Goal: Find specific page/section: Find specific page/section

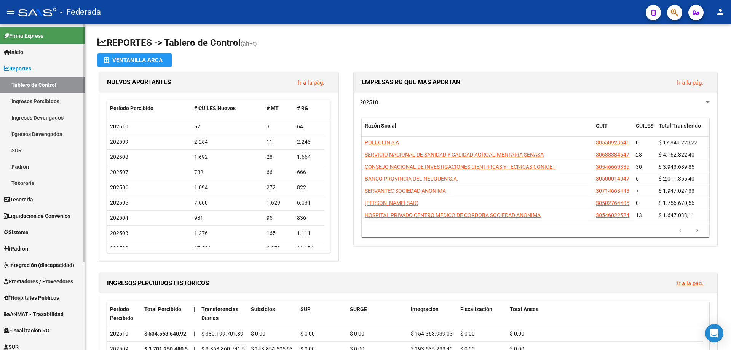
scroll to position [120, 0]
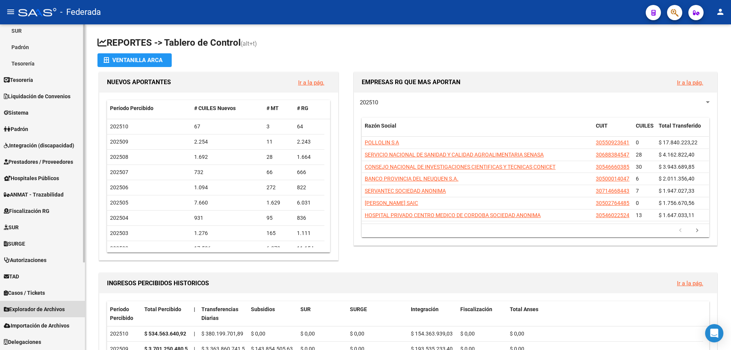
click at [48, 309] on span "Explorador de Archivos" at bounding box center [34, 309] width 61 height 8
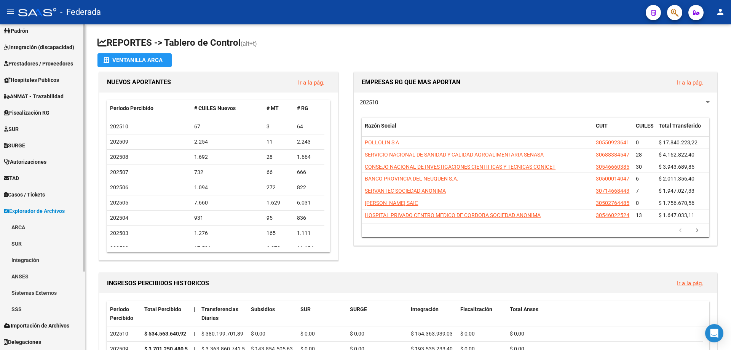
scroll to position [103, 0]
click at [21, 315] on link "SSS" at bounding box center [42, 309] width 85 height 16
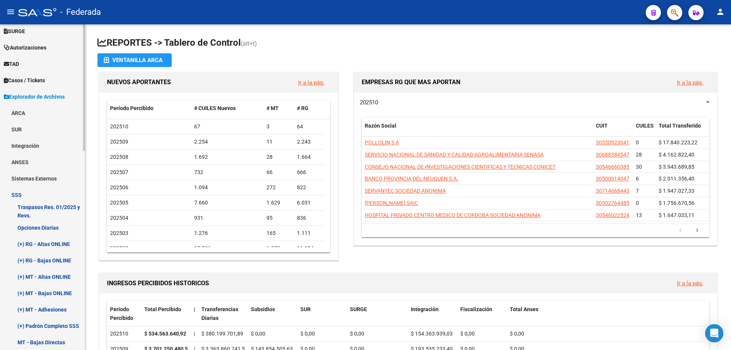
click at [48, 226] on link "Opciones Diarias" at bounding box center [42, 227] width 85 height 16
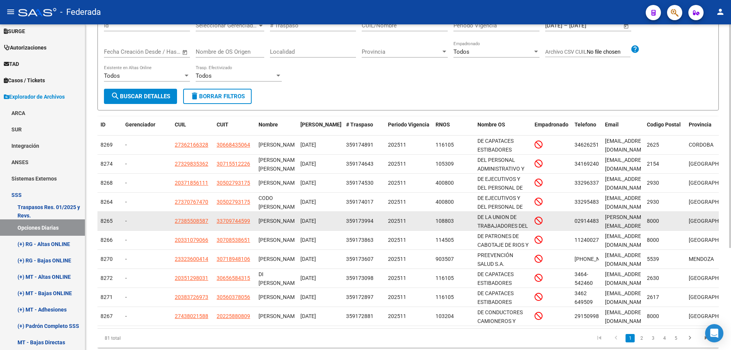
scroll to position [73, 0]
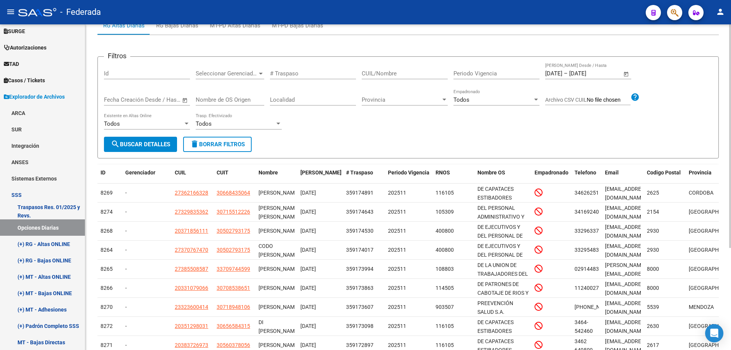
click at [627, 73] on span "Open calendar" at bounding box center [627, 74] width 18 height 18
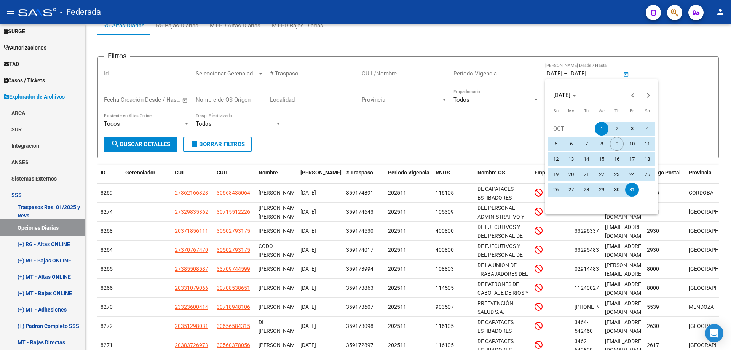
click at [599, 127] on span "1" at bounding box center [602, 129] width 14 height 14
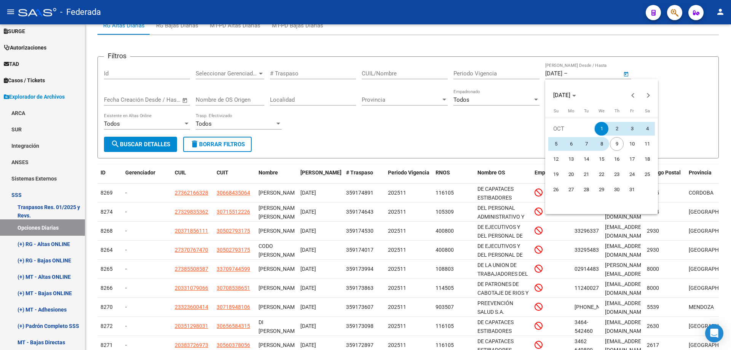
click at [601, 142] on span "8" at bounding box center [602, 144] width 14 height 14
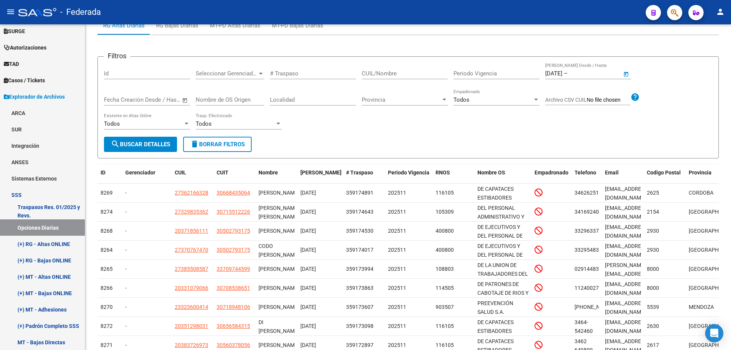
type input "[DATE]"
click at [149, 145] on span "search Buscar Detalles" at bounding box center [140, 144] width 59 height 7
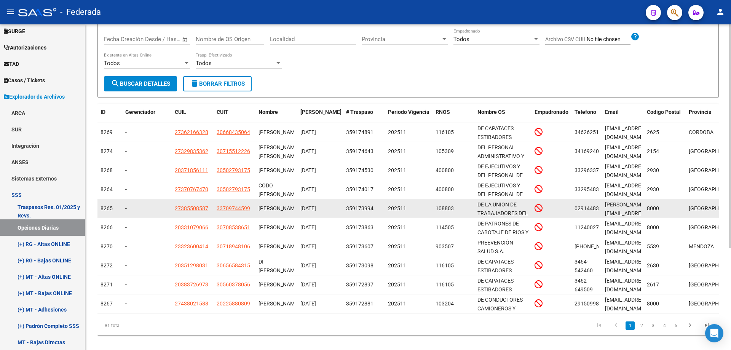
scroll to position [149, 0]
